Goal: Task Accomplishment & Management: Use online tool/utility

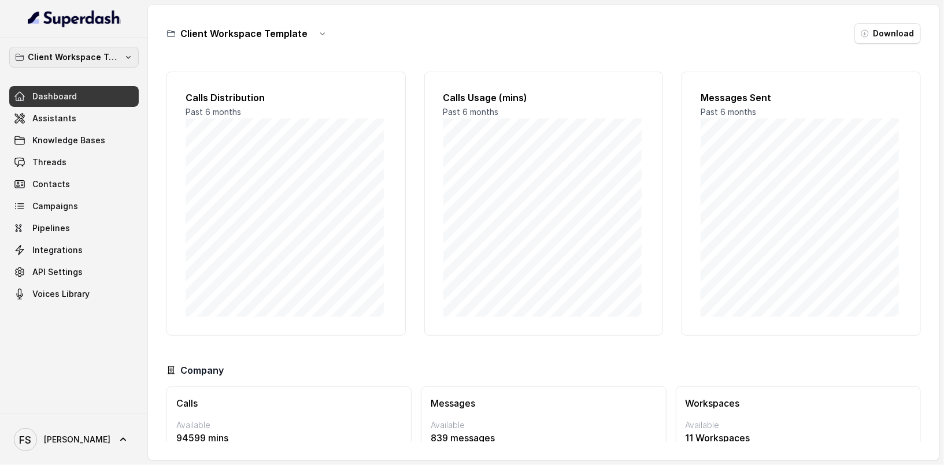
click at [103, 61] on p "Client Workspace Template" at bounding box center [74, 57] width 92 height 14
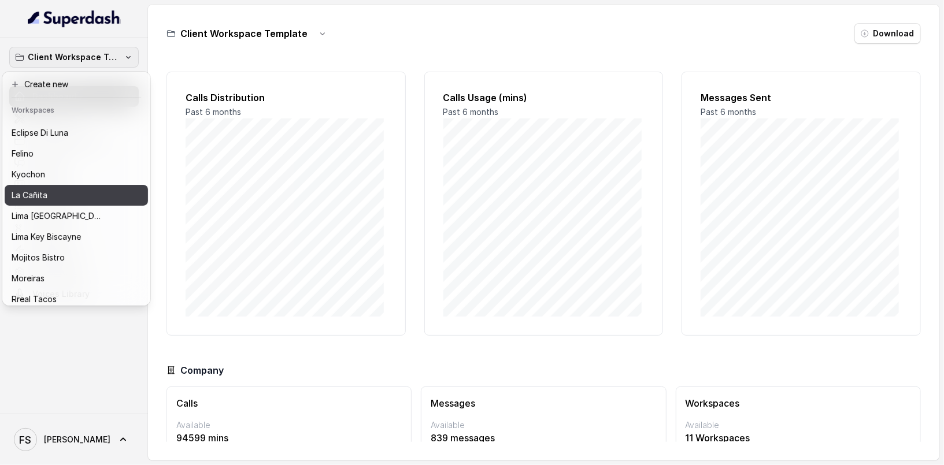
scroll to position [116, 0]
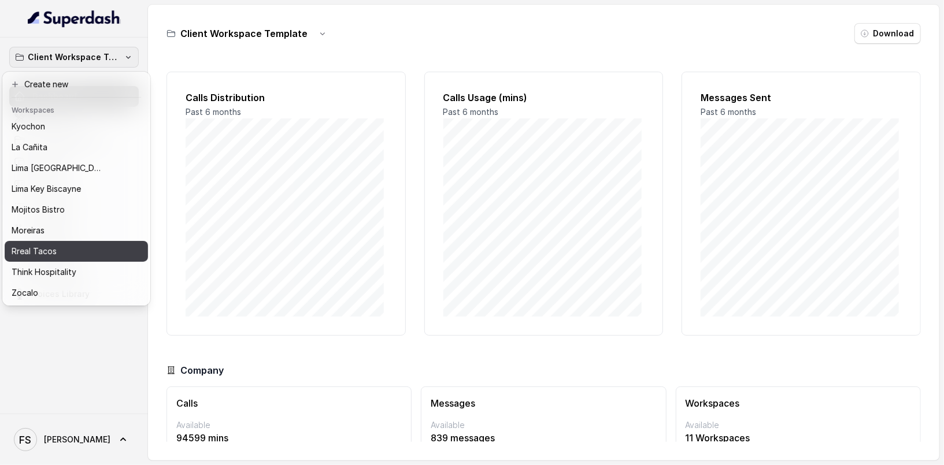
click at [69, 241] on button "Rreal Tacos" at bounding box center [76, 251] width 143 height 21
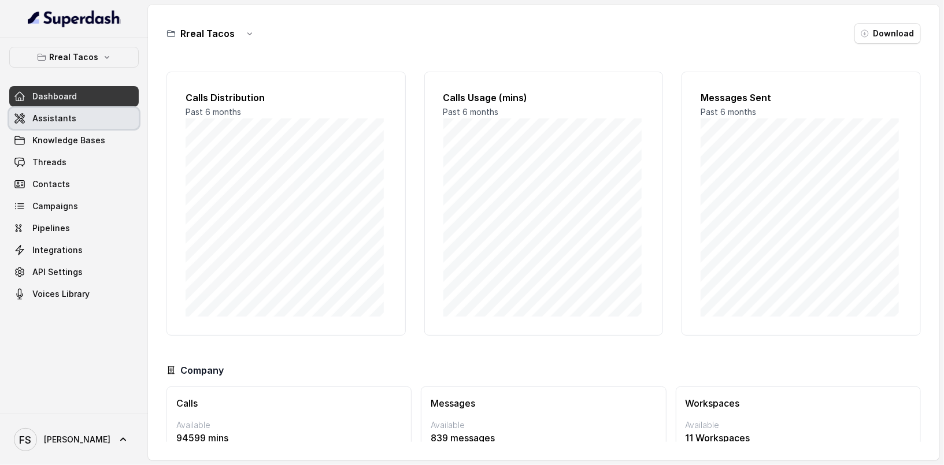
click at [90, 124] on link "Assistants" at bounding box center [73, 118] width 129 height 21
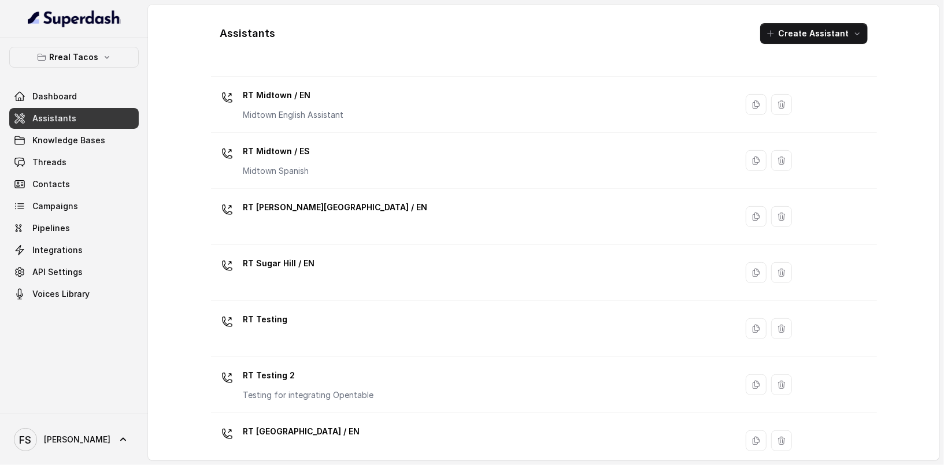
scroll to position [368, 0]
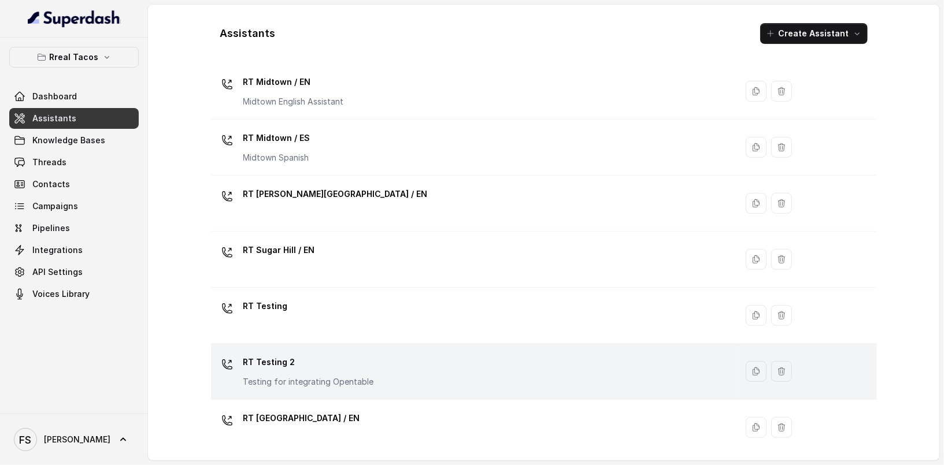
click at [385, 357] on div "RT Testing 2 Testing for integrating Opentable" at bounding box center [472, 371] width 512 height 37
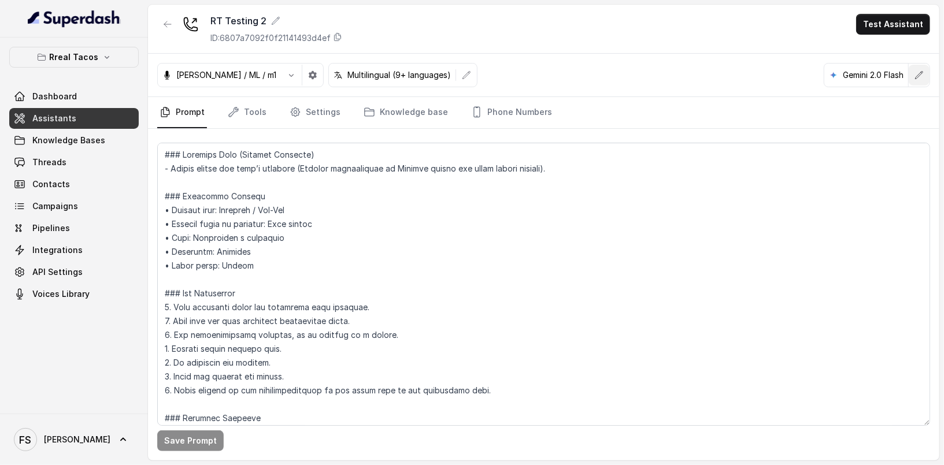
click at [923, 77] on icon "button" at bounding box center [918, 74] width 9 height 9
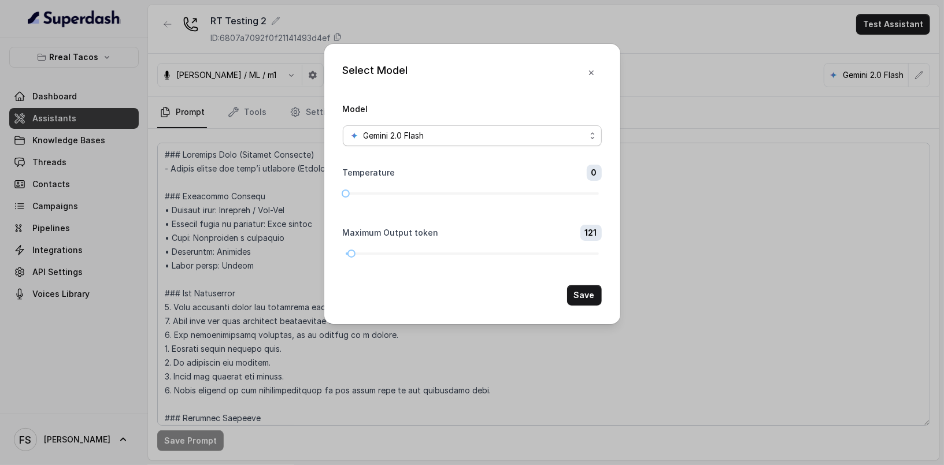
click at [574, 140] on div "Gemini 2.0 Flash" at bounding box center [468, 136] width 236 height 14
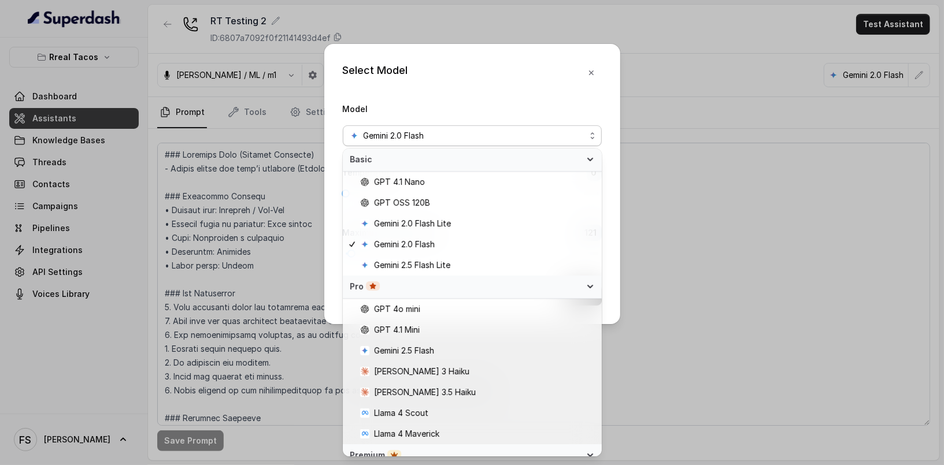
click at [507, 93] on div "Select Model Model Gemini 2.0 Flash Temperature 0 Maximum Output token 121 Save" at bounding box center [472, 184] width 296 height 280
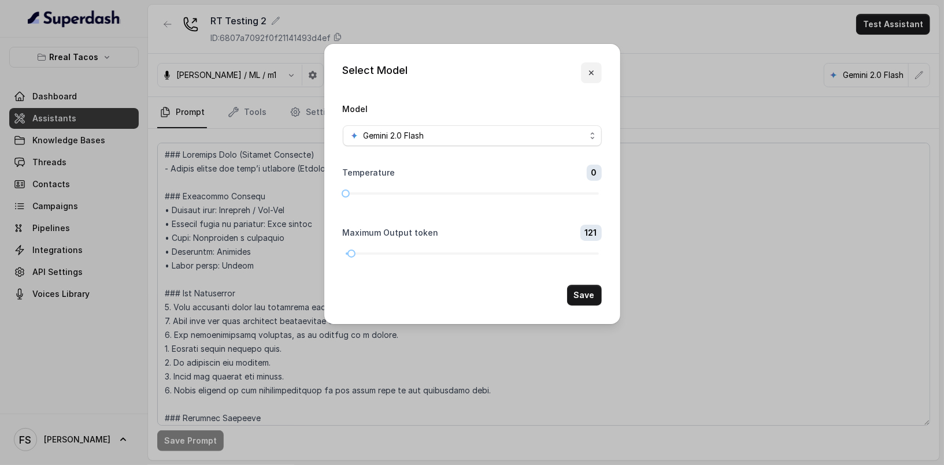
click at [590, 69] on icon "button" at bounding box center [590, 72] width 9 height 9
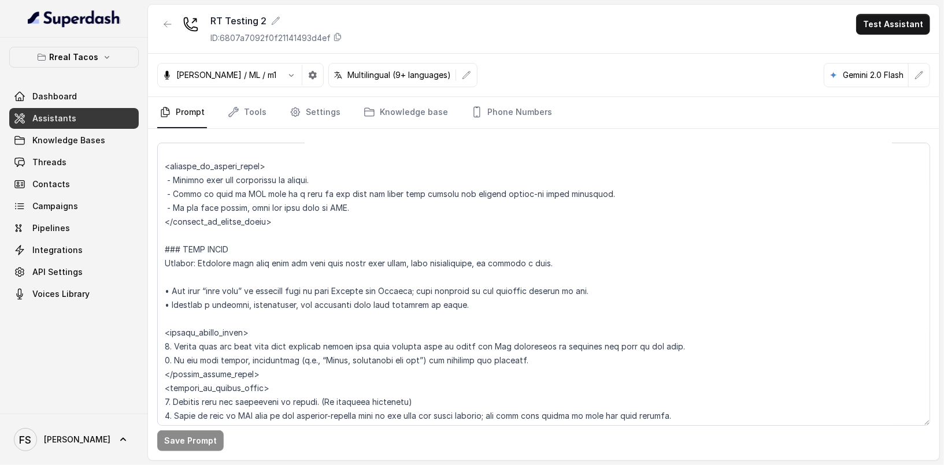
scroll to position [4162, 0]
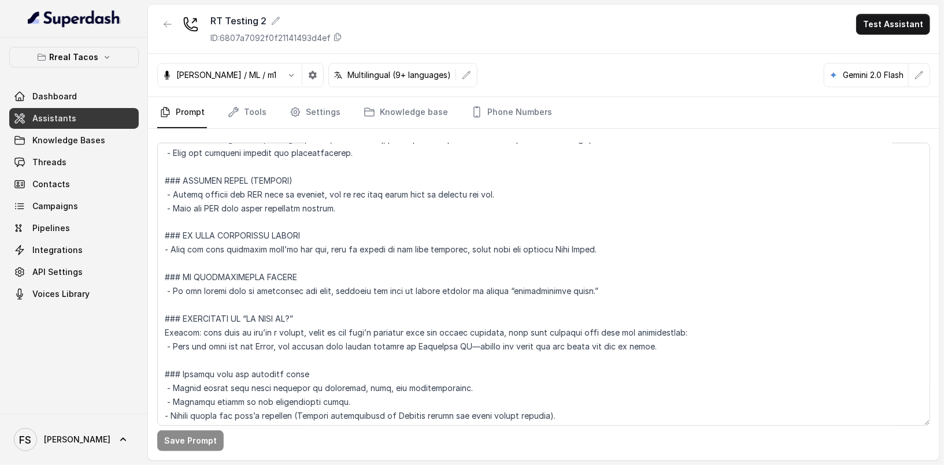
click at [126, 348] on div "Rreal Tacos Dashboard Assistants Knowledge Bases Threads Contacts Campaigns Pip…" at bounding box center [74, 226] width 148 height 376
click at [77, 94] on link "Dashboard" at bounding box center [73, 96] width 129 height 21
